Goal: Transaction & Acquisition: Subscribe to service/newsletter

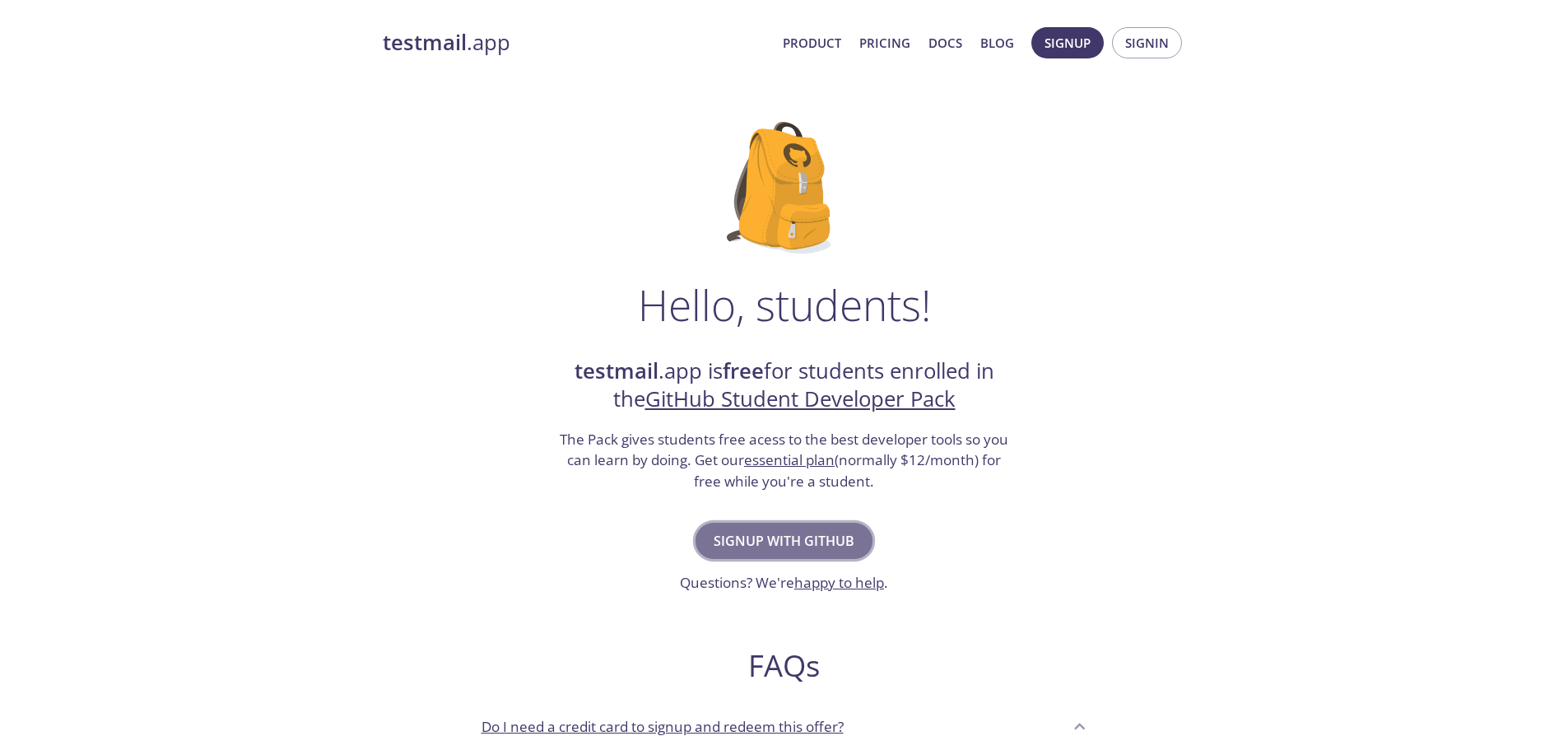
click at [732, 548] on span "Signup with GitHub" at bounding box center [783, 540] width 141 height 23
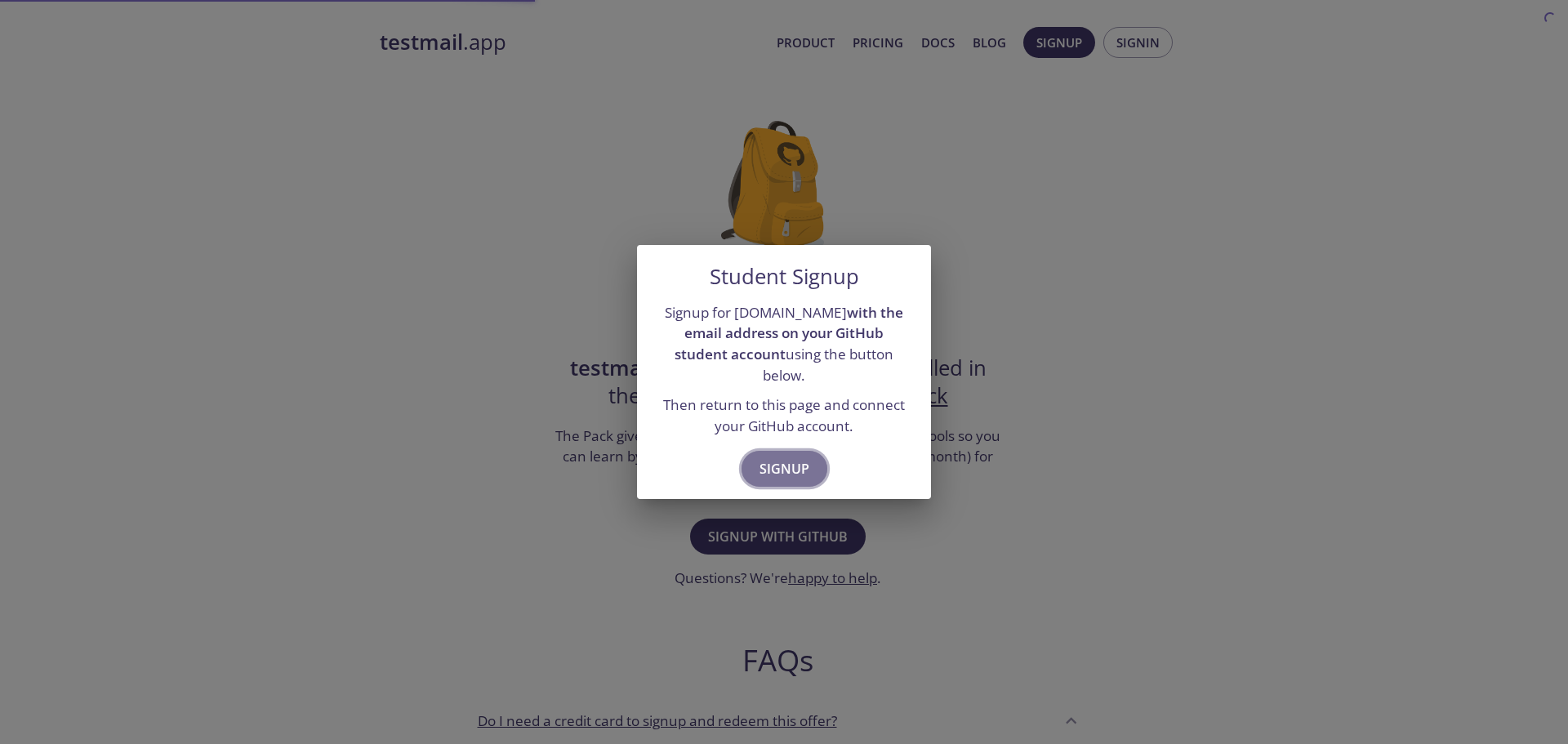
click at [779, 457] on span "Signup" at bounding box center [784, 468] width 50 height 23
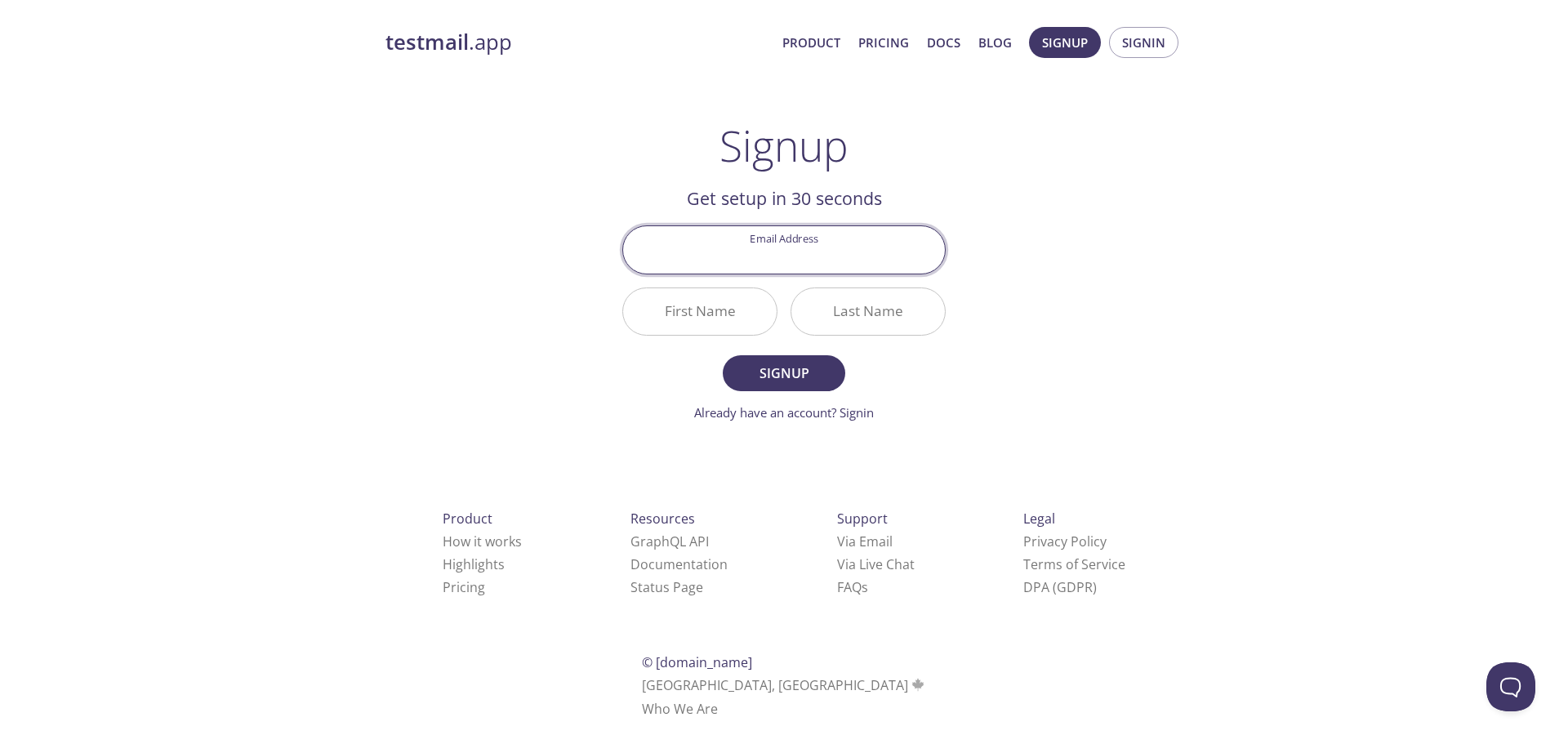
click at [788, 271] on input "Email Address" at bounding box center [784, 249] width 322 height 47
type input "[EMAIL_ADDRESS][DOMAIN_NAME]"
click at [721, 322] on input "First Name" at bounding box center [700, 311] width 154 height 47
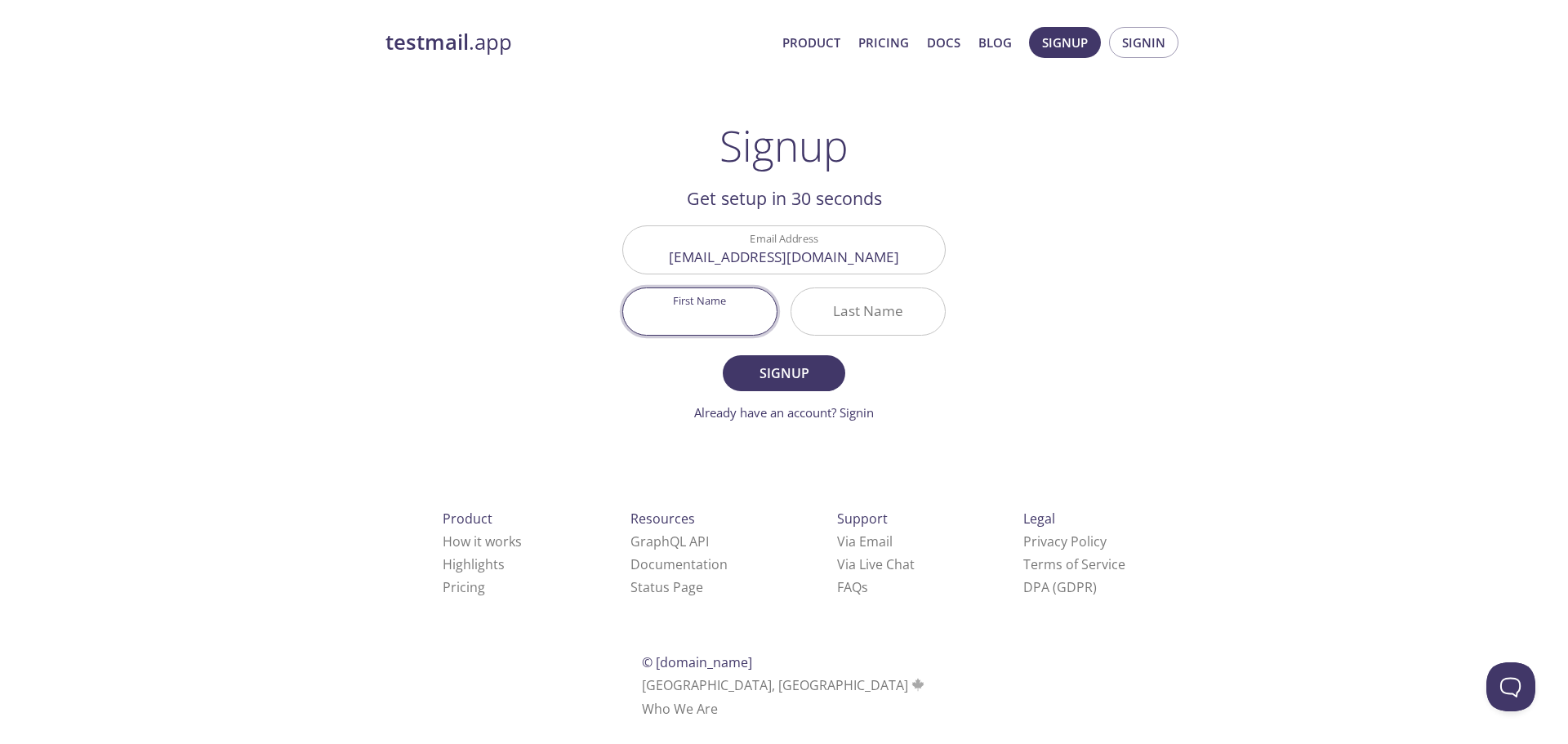
click at [726, 321] on input "First Name" at bounding box center [700, 311] width 154 height 47
type input "Dridi"
type input "slim"
click at [723, 355] on button "Signup" at bounding box center [784, 372] width 123 height 36
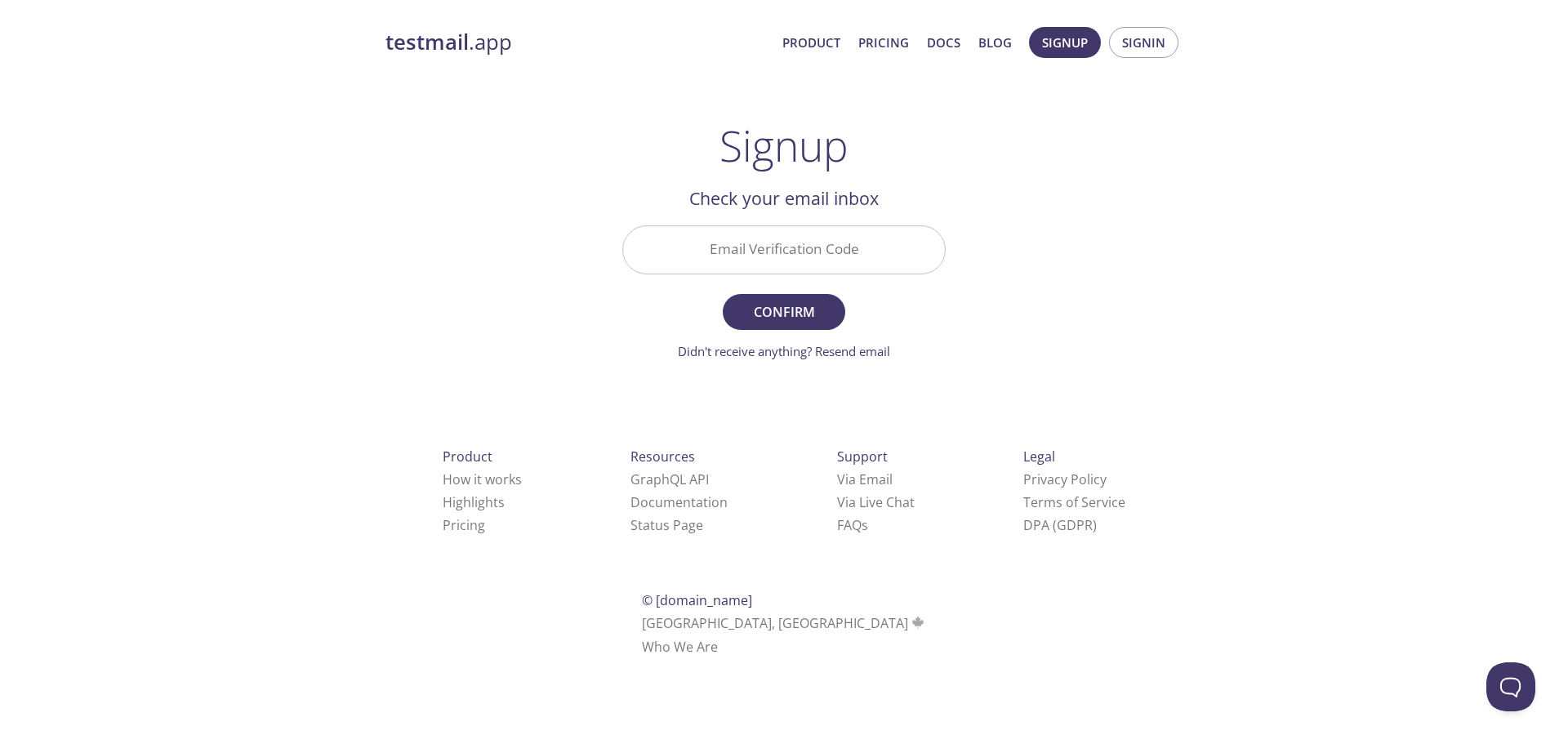
click at [794, 264] on input "Email Verification Code" at bounding box center [784, 249] width 322 height 47
paste input "2ZCDT19"
type input "2ZCDT19"
click at [799, 309] on span "Confirm" at bounding box center [783, 311] width 86 height 23
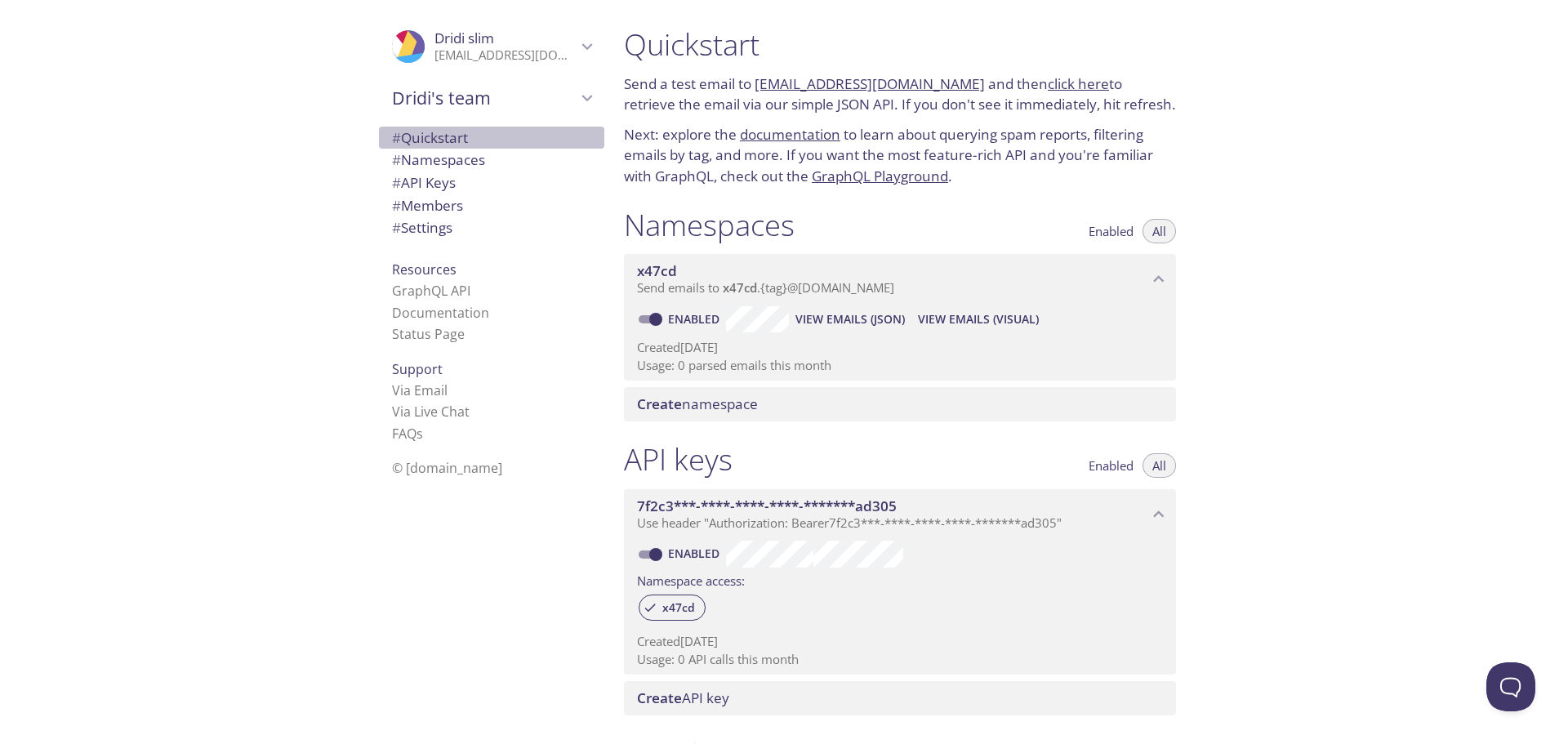
click at [428, 139] on span "# Quickstart" at bounding box center [429, 137] width 76 height 19
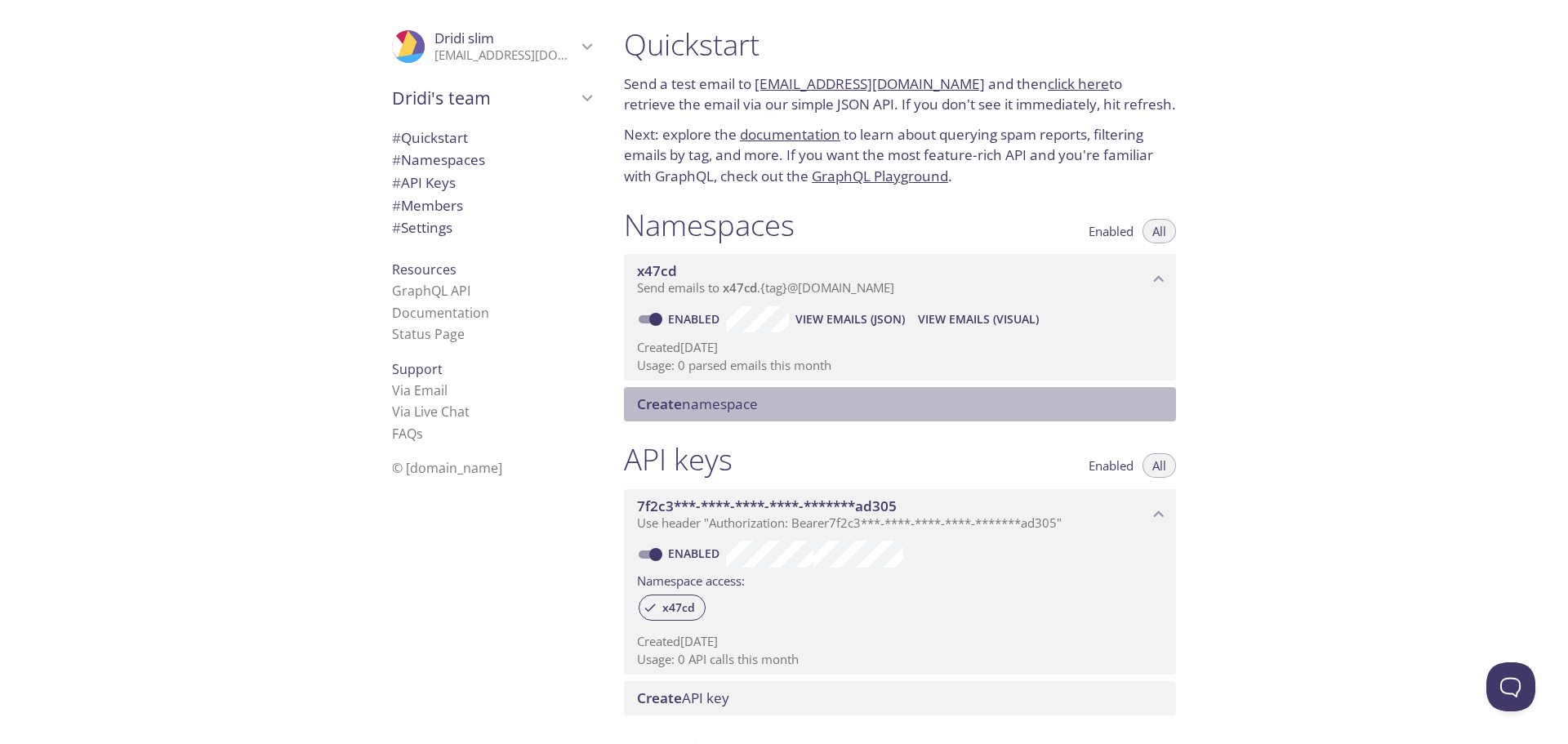
click at [735, 410] on span "Create namespace" at bounding box center [698, 403] width 121 height 19
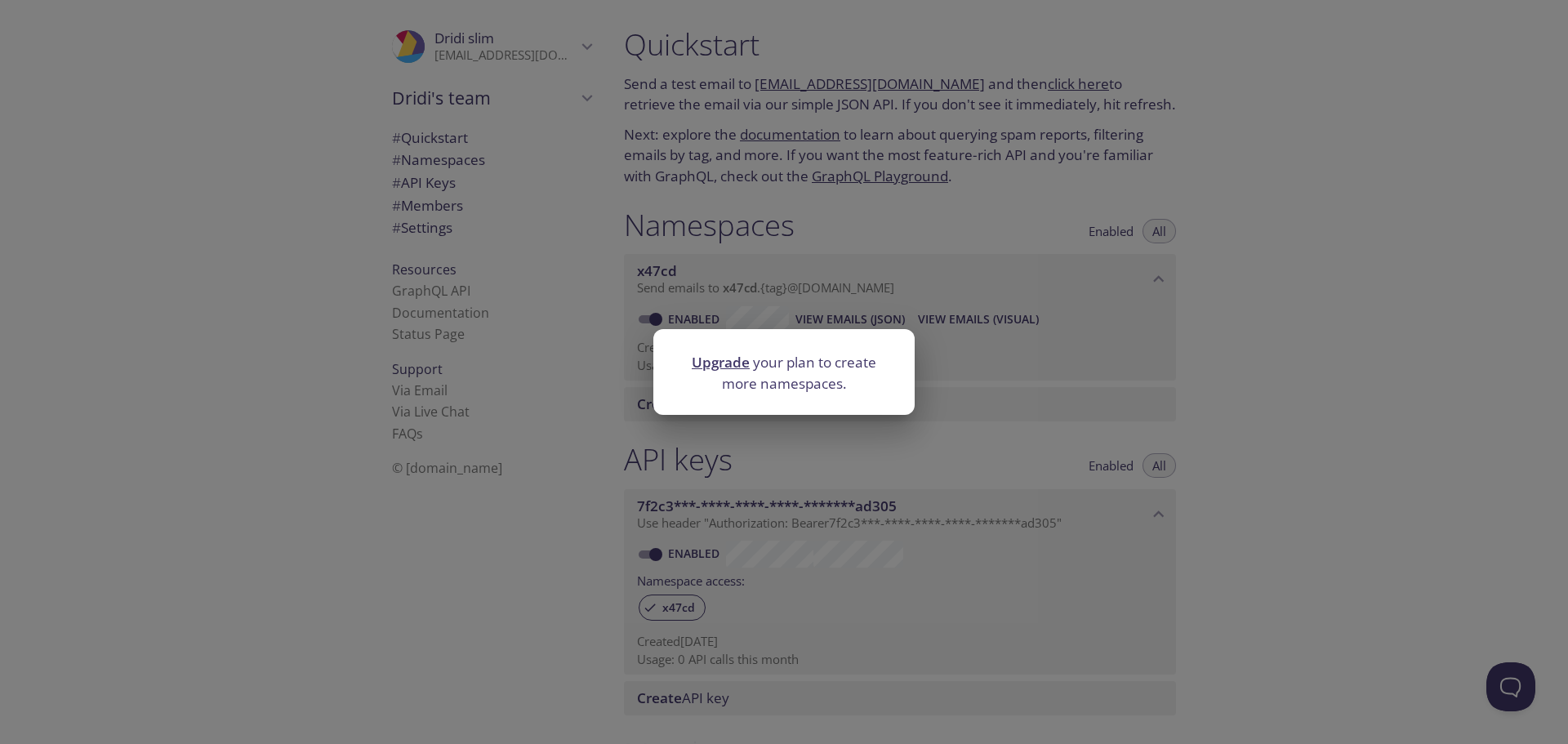
click at [733, 433] on div "Upgrade your plan to create more namespaces." at bounding box center [784, 372] width 1568 height 744
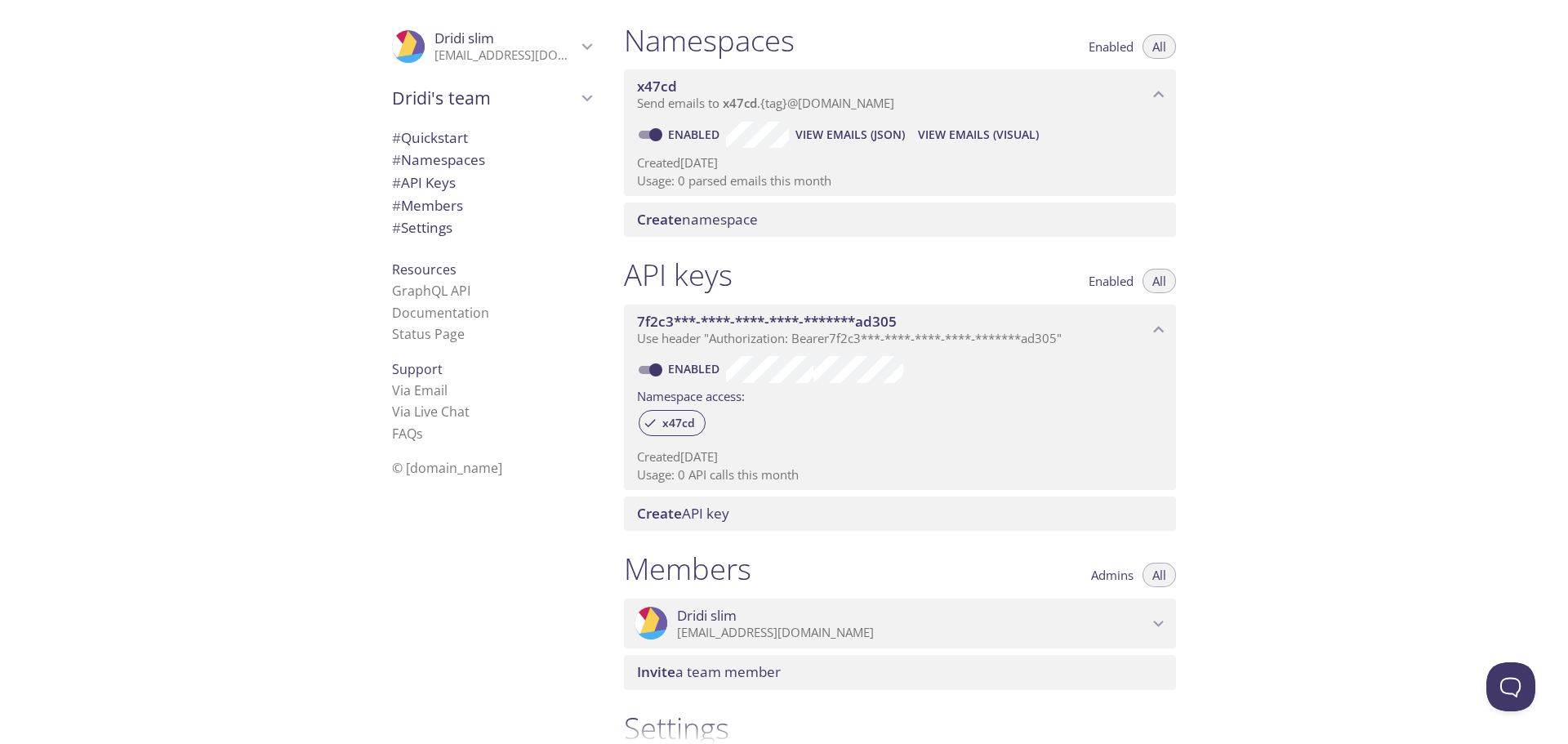
scroll to position [245, 0]
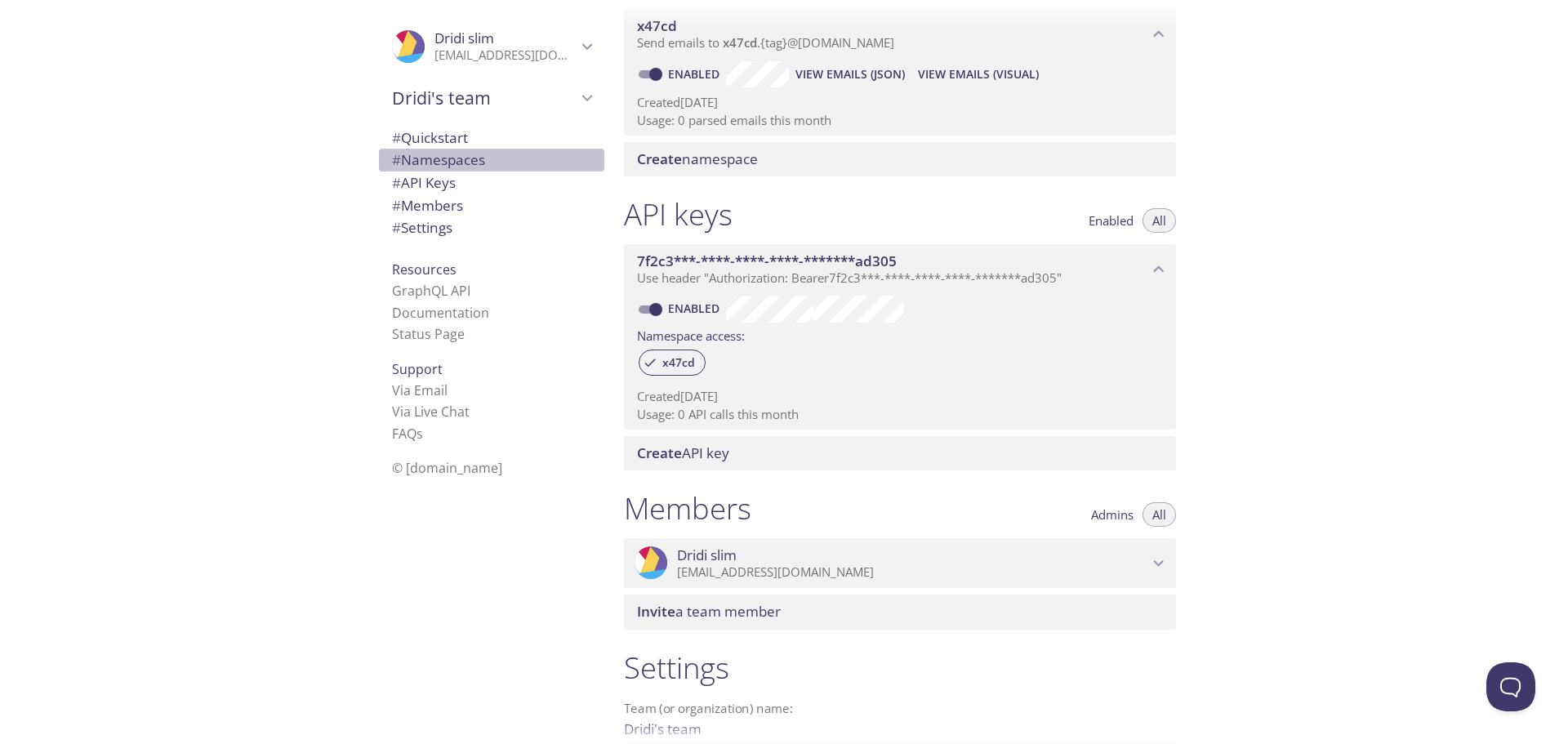
click at [420, 169] on span "# Namespaces" at bounding box center [438, 159] width 93 height 19
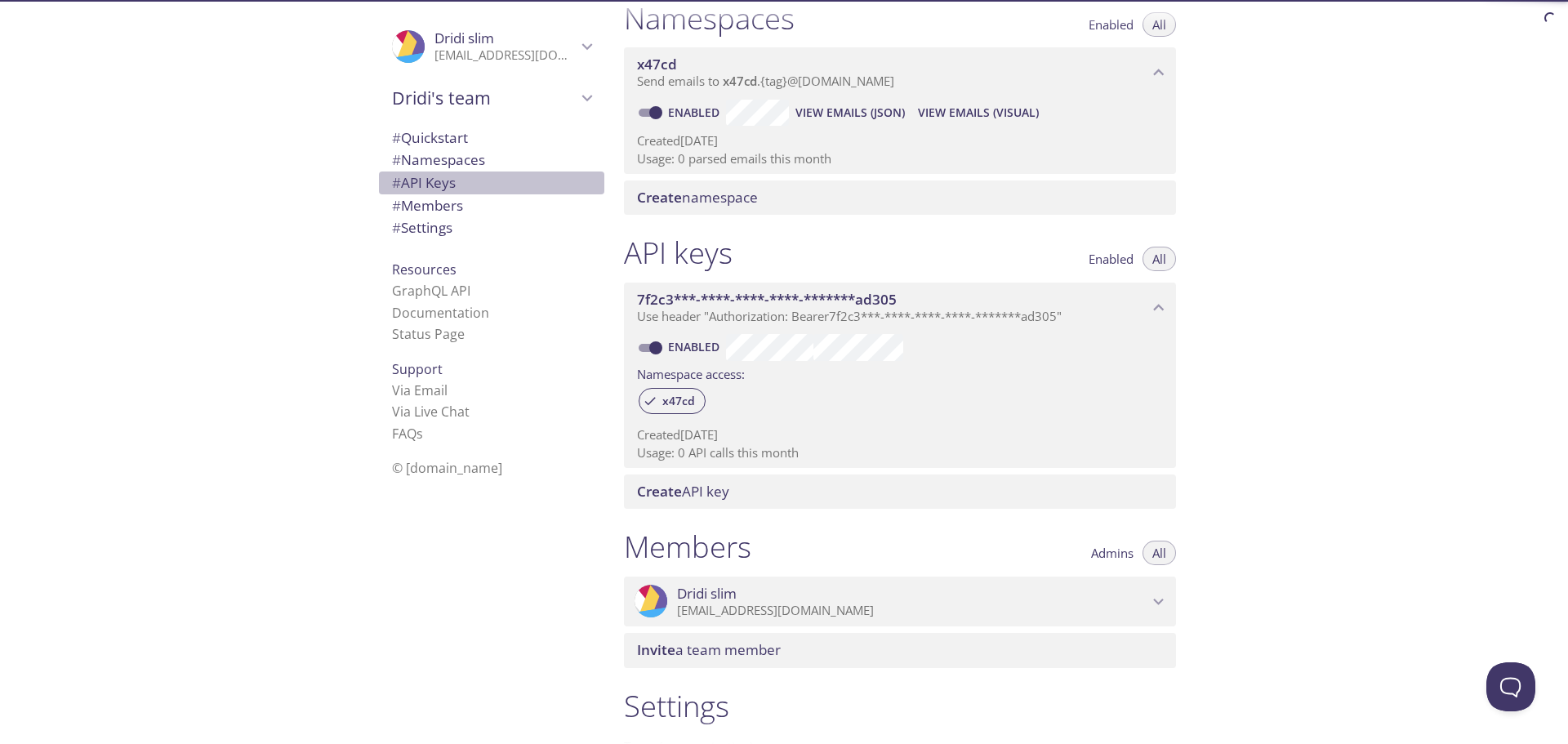
click at [424, 187] on span "# API Keys" at bounding box center [423, 182] width 63 height 19
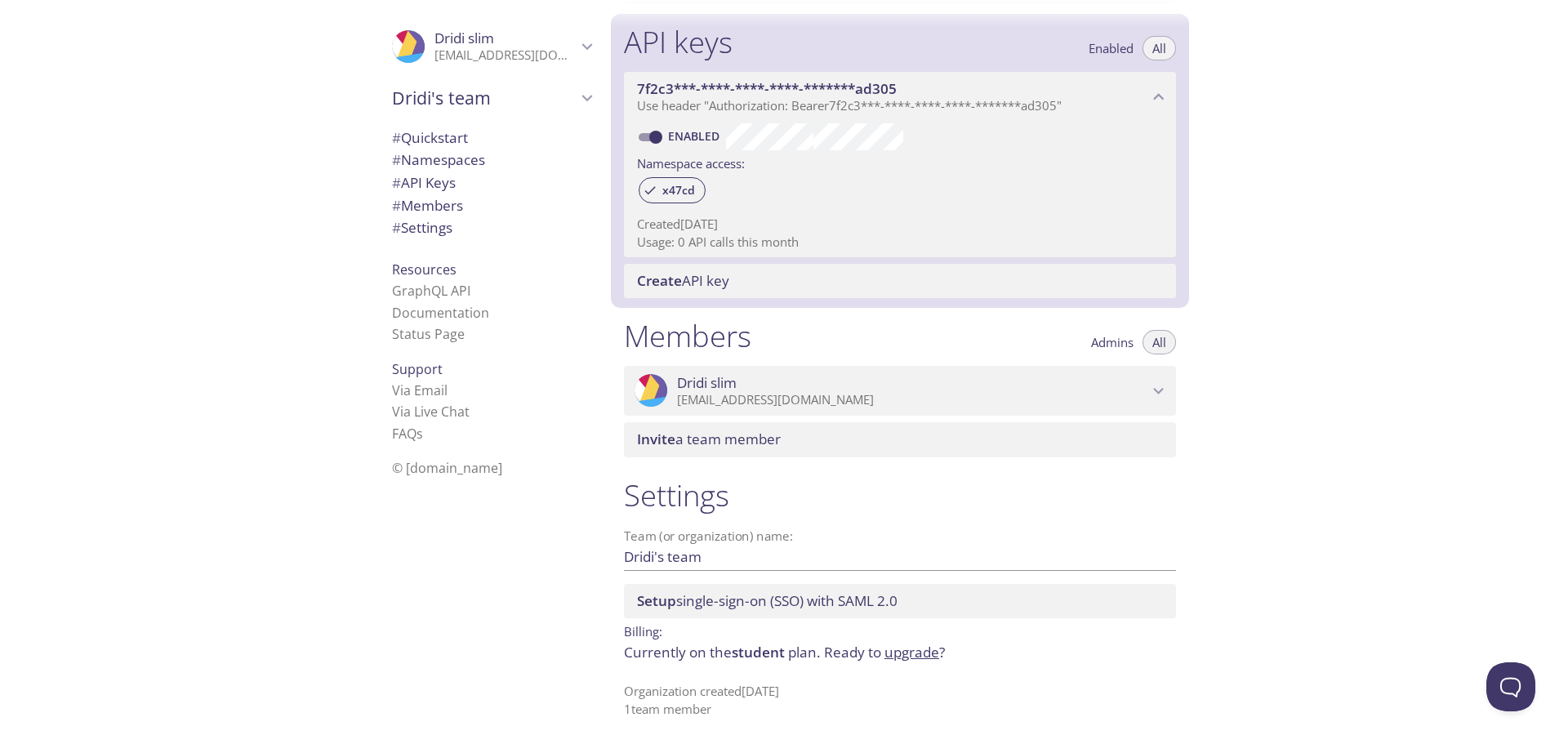
click at [424, 207] on span "# Members" at bounding box center [427, 205] width 71 height 19
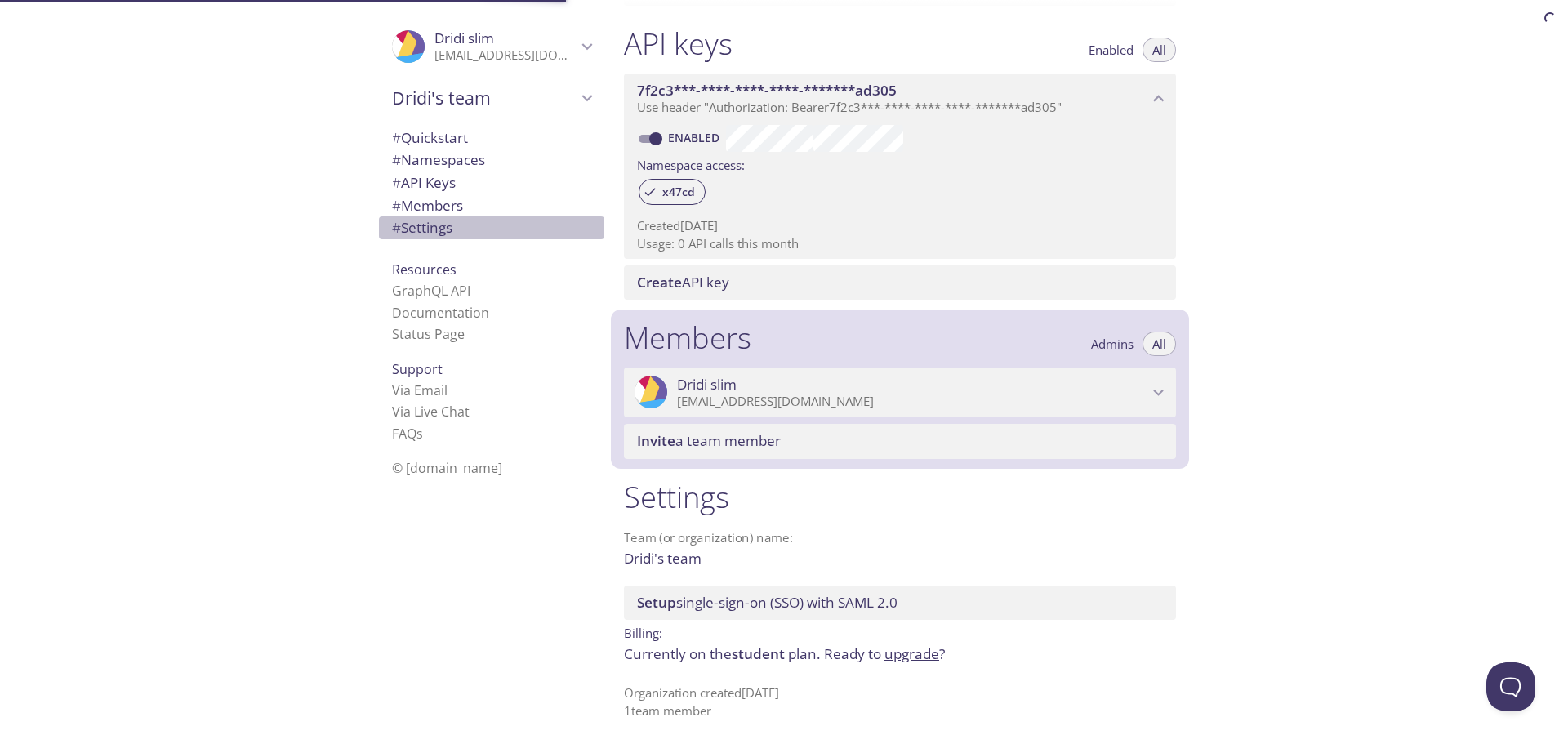
click at [429, 229] on span "# Settings" at bounding box center [421, 227] width 60 height 19
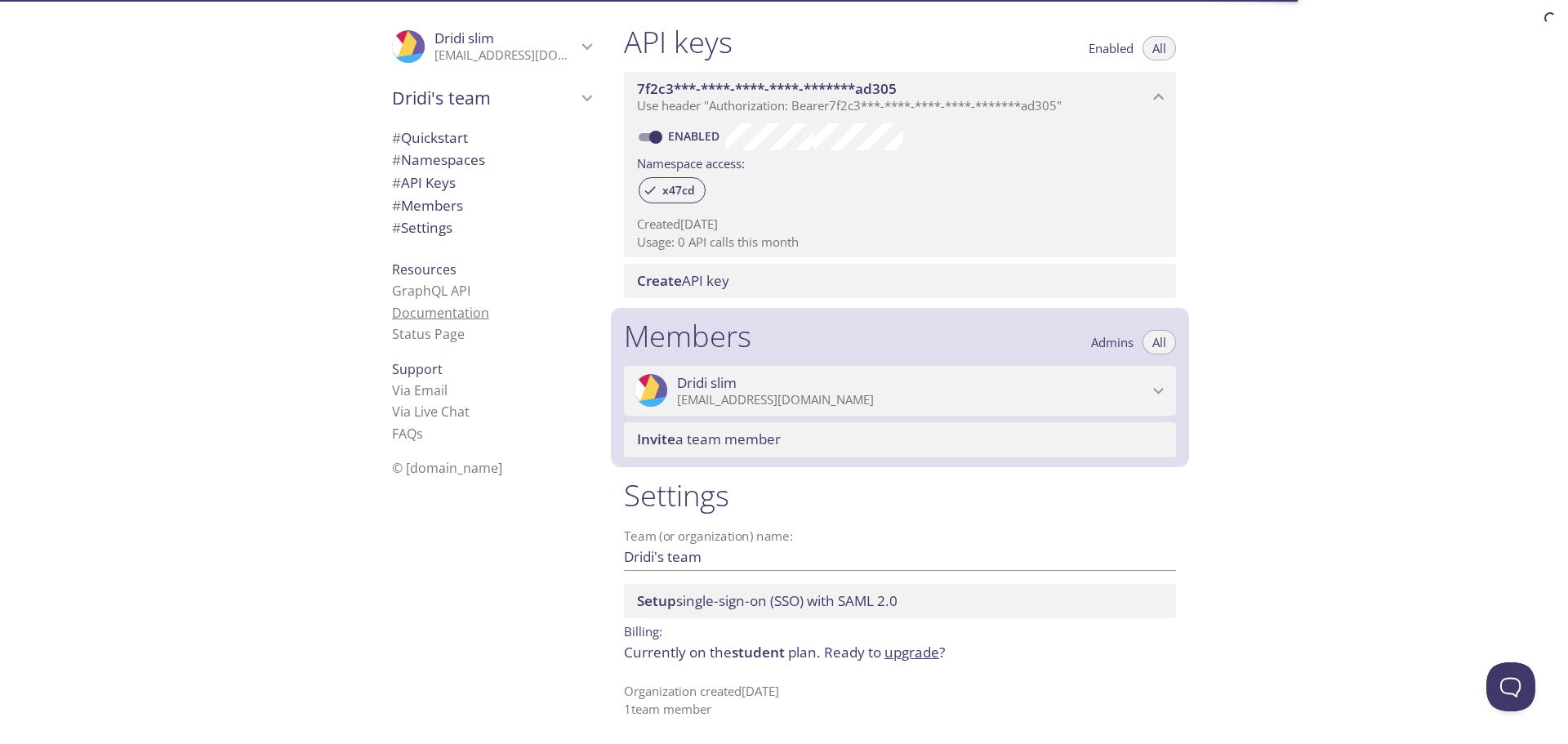
click at [405, 310] on link "Documentation" at bounding box center [440, 312] width 97 height 18
